Goal: Transaction & Acquisition: Purchase product/service

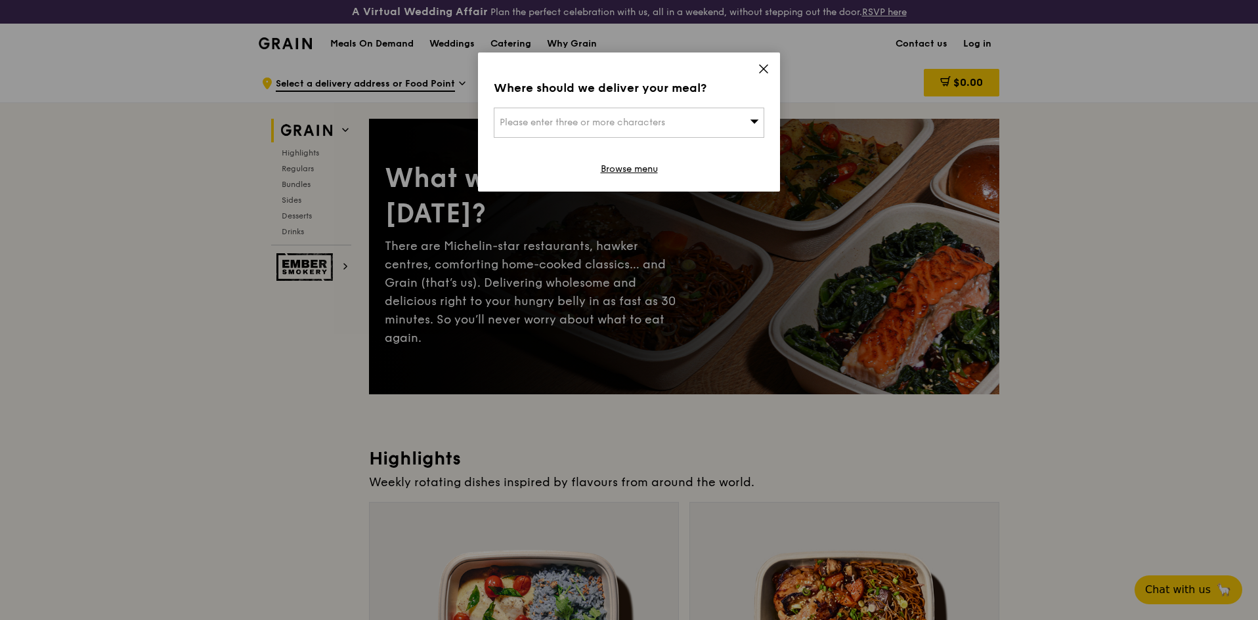
click at [601, 120] on span "Please enter three or more characters" at bounding box center [582, 122] width 165 height 11
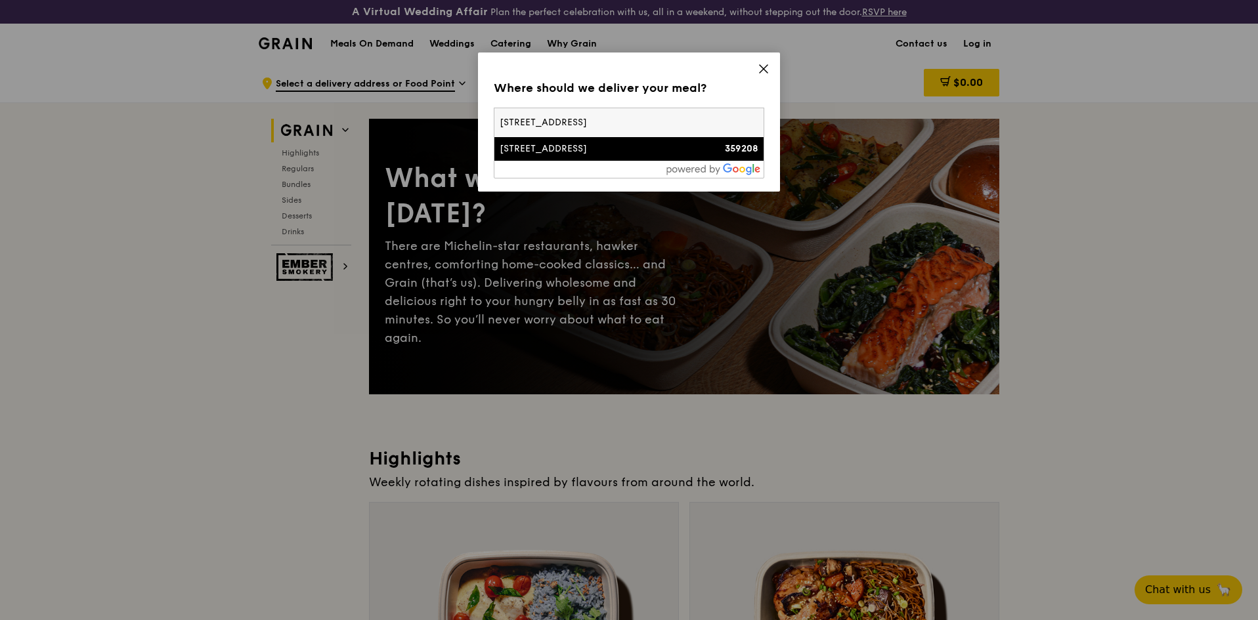
type input "[STREET_ADDRESS]"
click at [582, 149] on div "[STREET_ADDRESS]" at bounding box center [597, 148] width 194 height 13
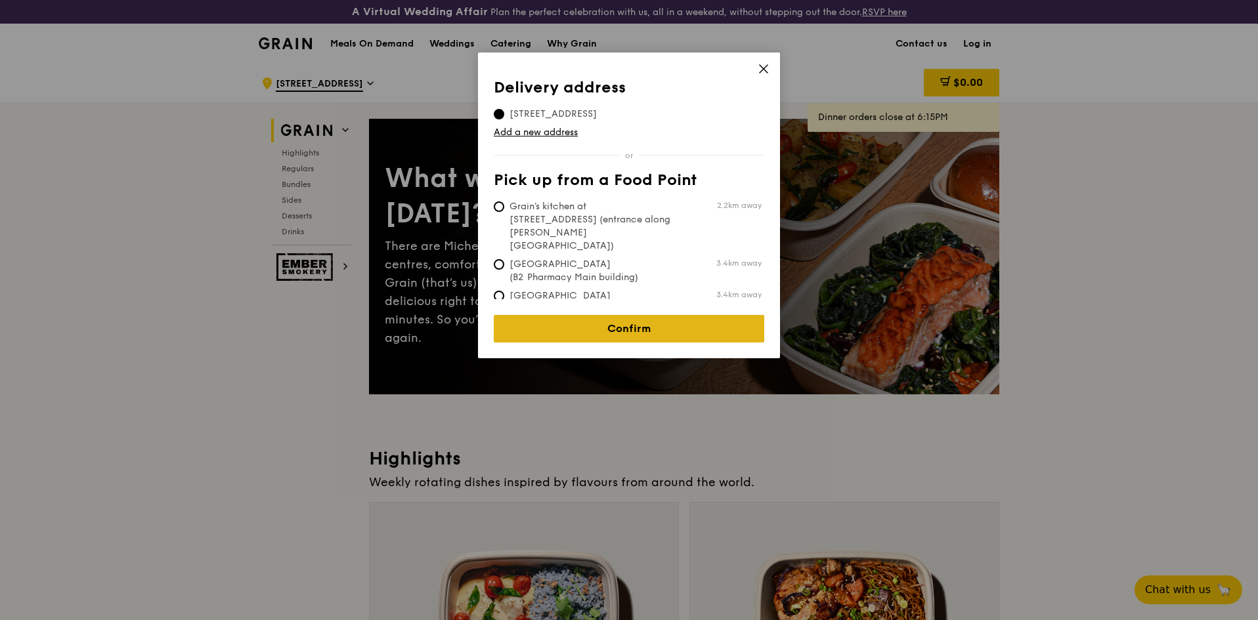
click at [645, 318] on link "Confirm" at bounding box center [629, 329] width 270 height 28
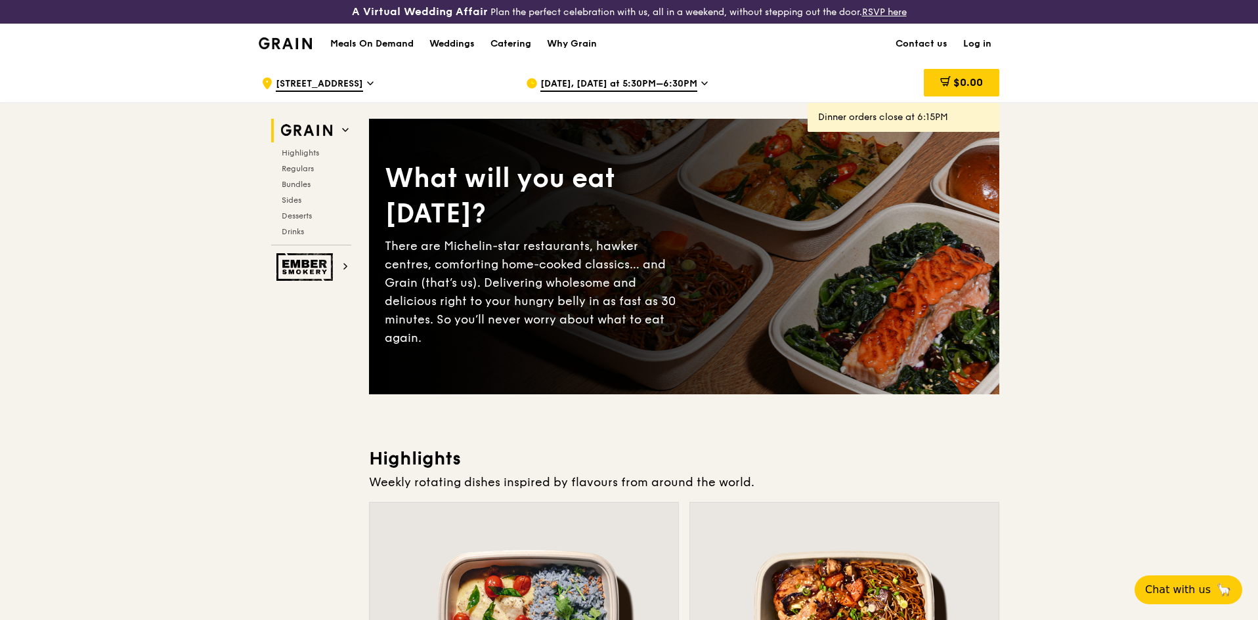
click at [667, 82] on span "[DATE], [DATE] at 5:30PM–6:30PM" at bounding box center [618, 84] width 157 height 14
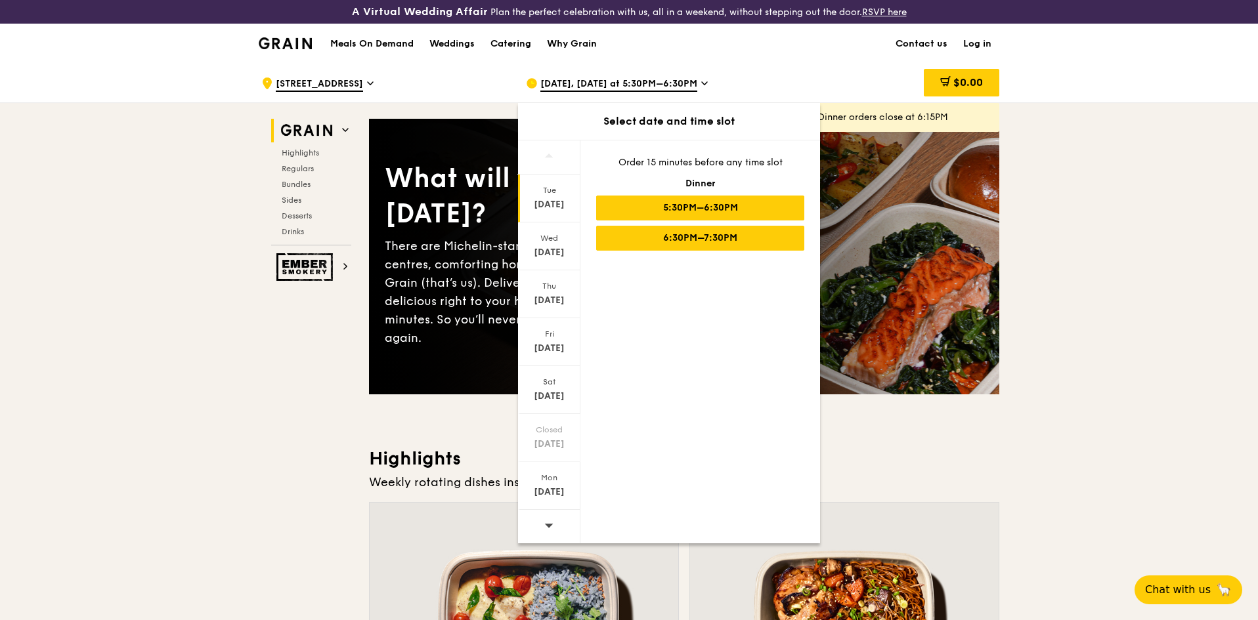
click at [701, 238] on div "6:30PM–7:30PM" at bounding box center [700, 238] width 208 height 25
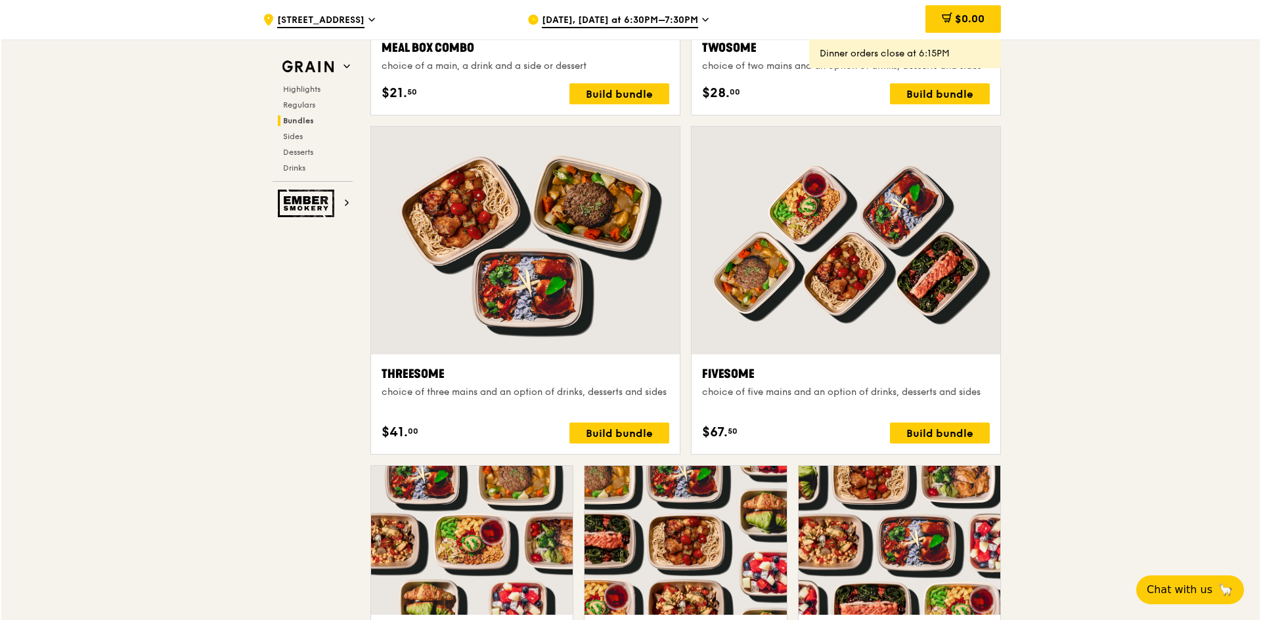
scroll to position [2232, 0]
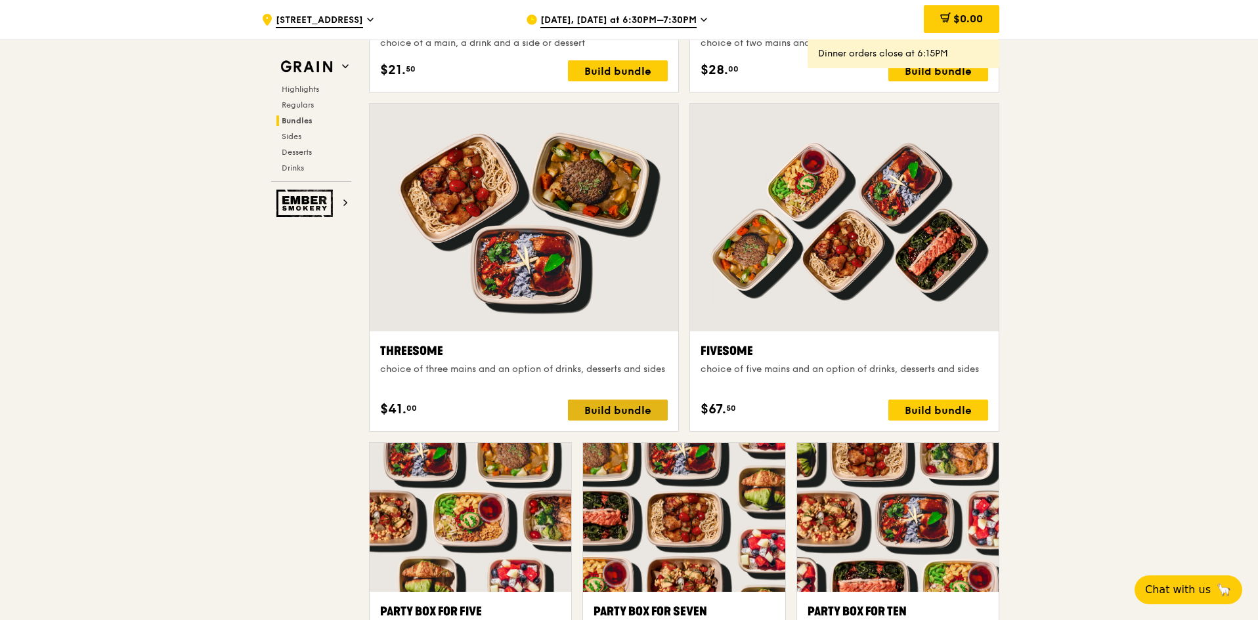
click at [609, 409] on div "Build bundle" at bounding box center [618, 410] width 100 height 21
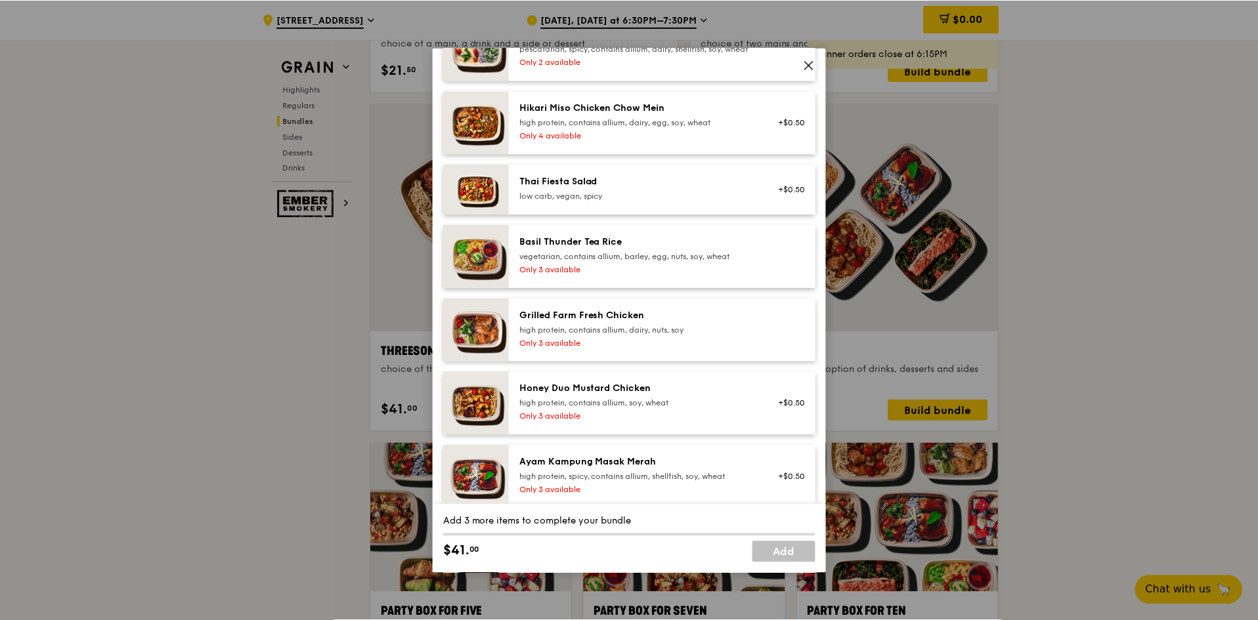
scroll to position [137, 0]
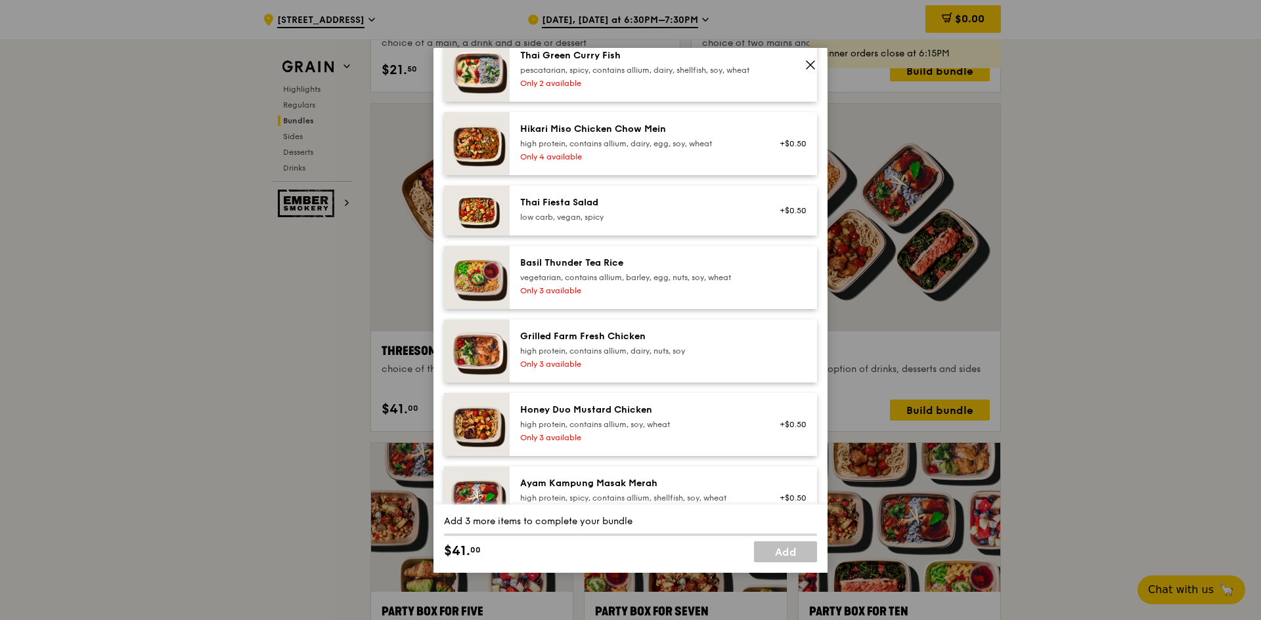
click at [808, 62] on icon at bounding box center [810, 65] width 8 height 8
